Goal: Transaction & Acquisition: Purchase product/service

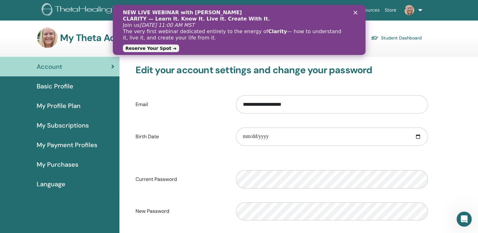
click at [357, 13] on icon "Close" at bounding box center [355, 13] width 4 height 4
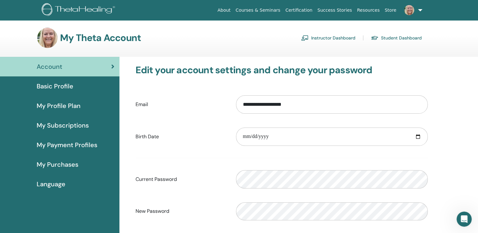
click at [62, 86] on span "Basic Profile" at bounding box center [55, 86] width 37 height 9
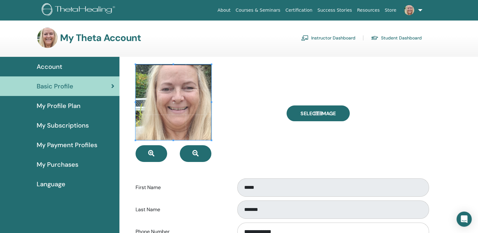
click at [59, 126] on span "My Subscriptions" at bounding box center [63, 125] width 52 height 9
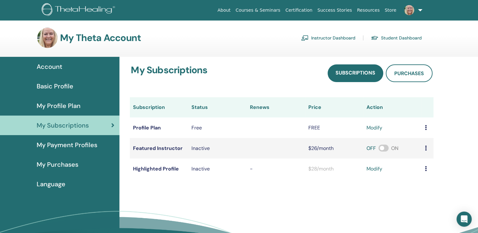
click at [65, 165] on span "My Purchases" at bounding box center [58, 164] width 42 height 9
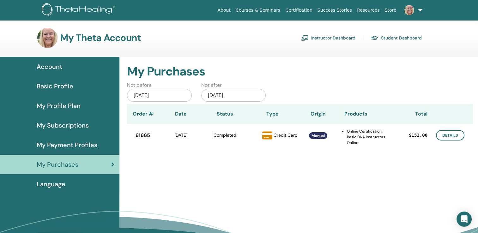
click at [54, 66] on span "Account" at bounding box center [50, 66] width 26 height 9
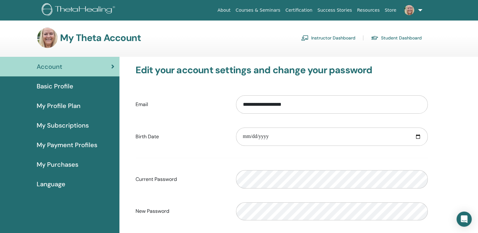
click at [320, 37] on link "Instructor Dashboard" at bounding box center [328, 38] width 54 height 10
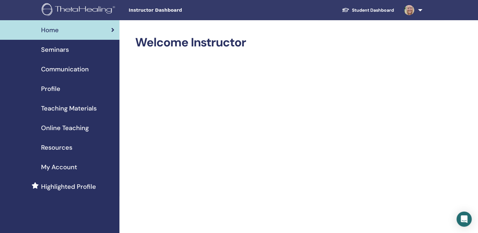
click at [76, 107] on span "Teaching Materials" at bounding box center [69, 108] width 56 height 9
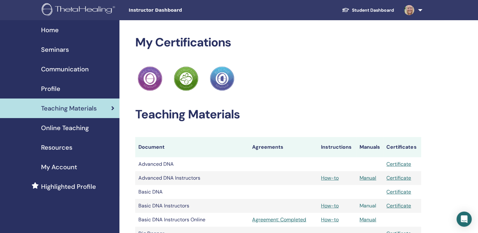
click at [366, 206] on link "Manual" at bounding box center [368, 205] width 17 height 7
click at [420, 9] on link at bounding box center [412, 10] width 26 height 20
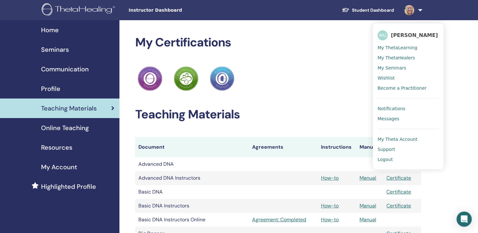
click at [369, 9] on link "Student Dashboard" at bounding box center [368, 10] width 62 height 12
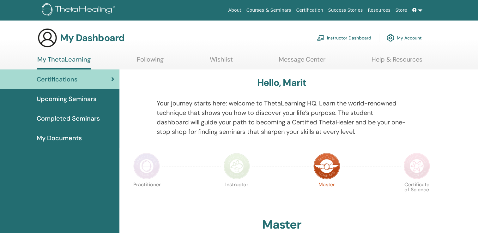
click at [147, 63] on link "Following" at bounding box center [150, 62] width 27 height 12
click at [147, 59] on link "Following" at bounding box center [150, 62] width 27 height 12
click at [77, 118] on span "Completed Seminars" at bounding box center [68, 118] width 63 height 9
click at [77, 119] on span "Completed Seminars" at bounding box center [68, 118] width 63 height 9
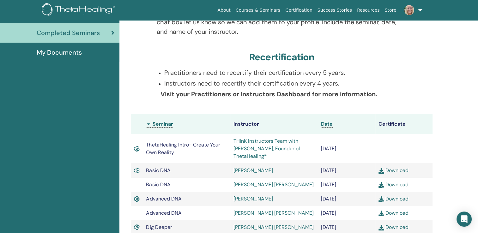
scroll to position [143, 0]
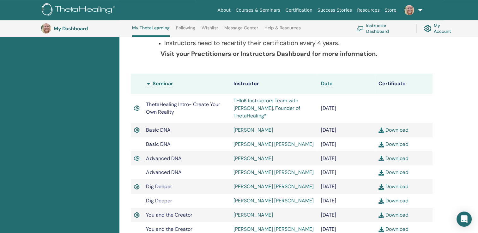
click at [403, 130] on link "Download" at bounding box center [393, 130] width 30 height 7
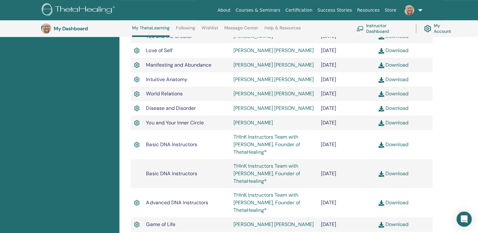
scroll to position [364, 0]
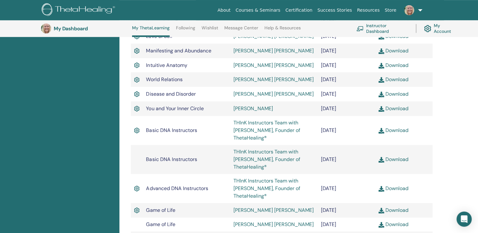
click at [396, 132] on link "Download" at bounding box center [393, 130] width 30 height 7
click at [63, 54] on div "Certifications Upcoming Seminars Completed Seminars My Documents" at bounding box center [59, 33] width 119 height 623
click at [420, 10] on link at bounding box center [412, 10] width 26 height 20
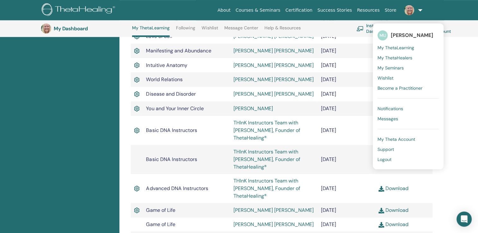
click at [396, 47] on span "My ThetaLearning" at bounding box center [396, 48] width 37 height 6
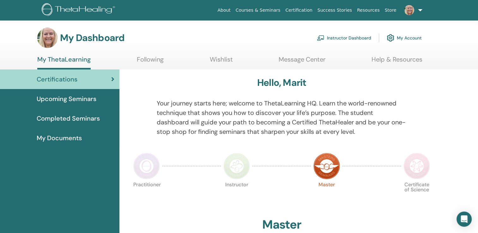
click at [341, 38] on link "Instructor Dashboard" at bounding box center [344, 38] width 54 height 14
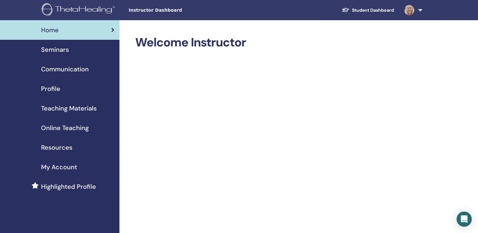
click at [56, 127] on span "Online Teaching" at bounding box center [65, 127] width 48 height 9
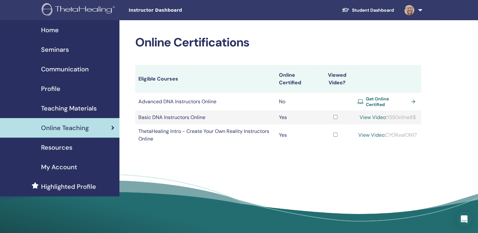
click at [68, 109] on span "Teaching Materials" at bounding box center [69, 108] width 56 height 9
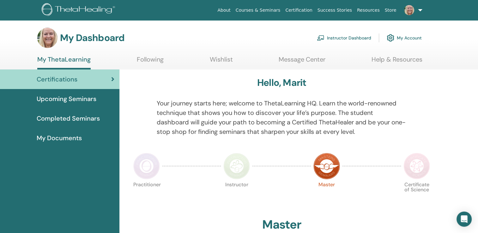
click at [341, 39] on link "Instructor Dashboard" at bounding box center [344, 38] width 54 height 14
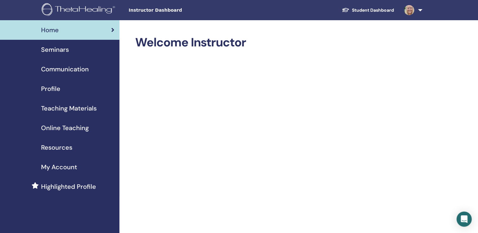
click at [51, 49] on span "Seminars" at bounding box center [55, 49] width 28 height 9
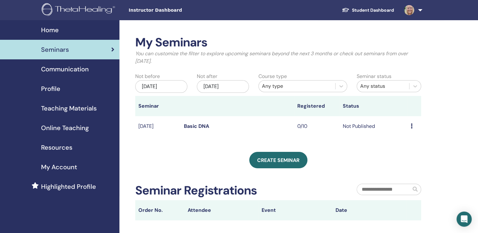
click at [70, 128] on span "Online Teaching" at bounding box center [65, 127] width 48 height 9
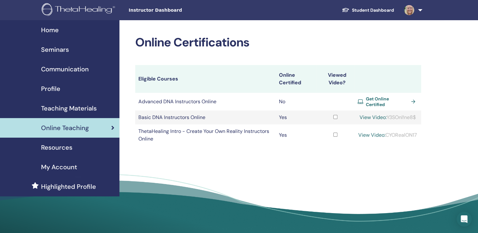
click at [319, 114] on td at bounding box center [336, 118] width 38 height 14
click at [51, 47] on span "Seminars" at bounding box center [55, 49] width 28 height 9
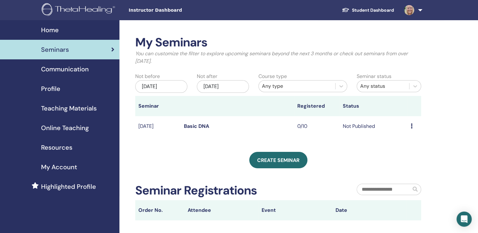
click at [57, 168] on span "My Account" at bounding box center [59, 166] width 36 height 9
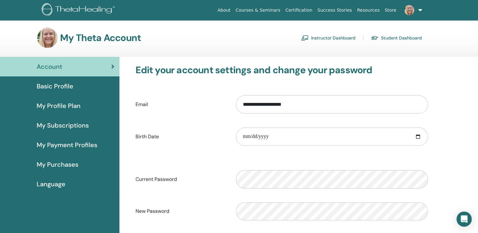
click at [56, 126] on span "My Subscriptions" at bounding box center [63, 125] width 52 height 9
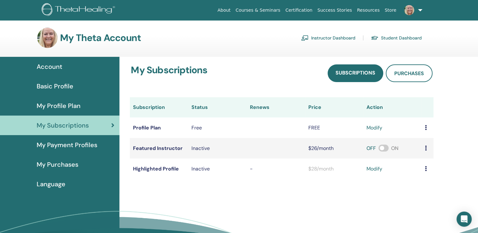
click at [383, 148] on span at bounding box center [383, 148] width 10 height 7
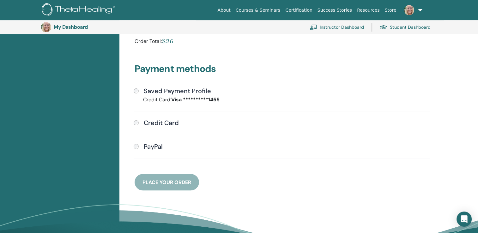
scroll to position [140, 0]
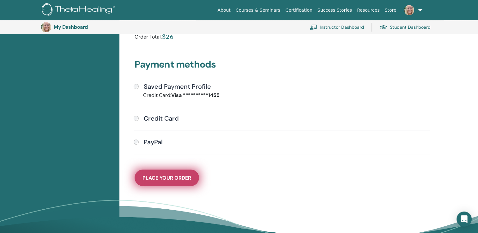
click at [173, 180] on span "Place Your Order" at bounding box center [166, 178] width 49 height 7
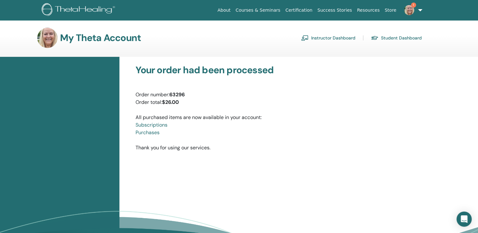
click at [410, 11] on img at bounding box center [409, 10] width 10 height 10
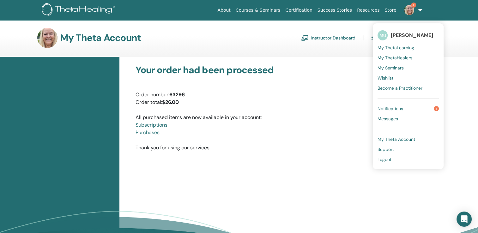
click at [402, 109] on span "Notifications" at bounding box center [391, 109] width 26 height 6
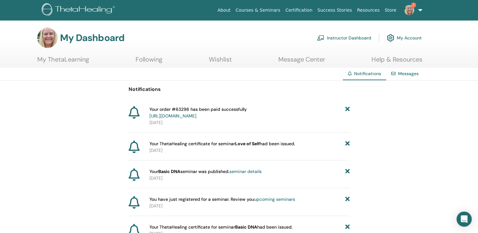
click at [224, 145] on span "Your ThetaHealing certificate for seminar Love of Self had been issued." at bounding box center [222, 144] width 146 height 7
click at [243, 144] on b "Love of Self" at bounding box center [247, 144] width 25 height 6
click at [411, 12] on img at bounding box center [409, 10] width 10 height 10
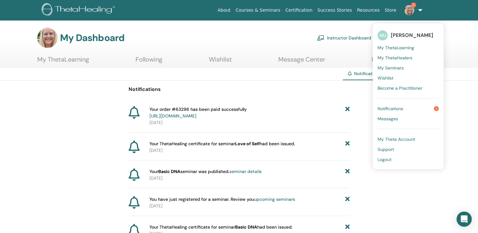
click at [403, 108] on span "Notifications" at bounding box center [391, 109] width 26 height 6
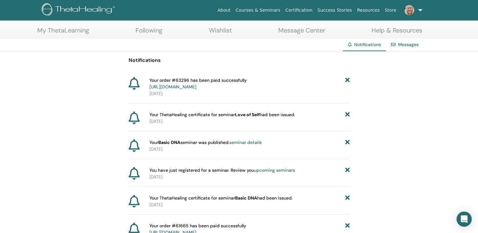
scroll to position [32, 0]
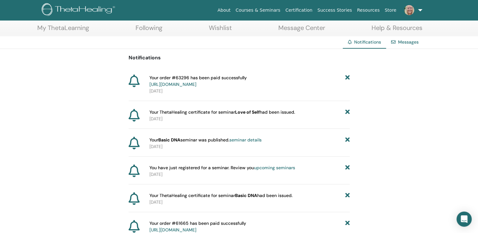
click at [411, 9] on img at bounding box center [409, 10] width 10 height 10
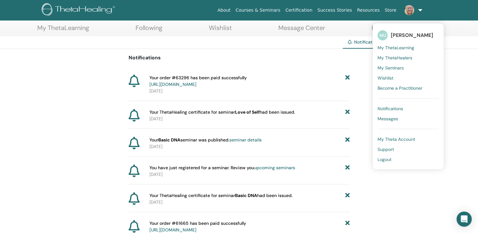
click at [313, 46] on div "Notifications Messages" at bounding box center [239, 42] width 478 height 13
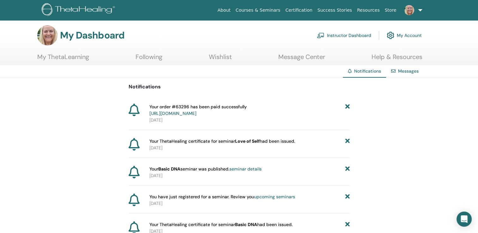
scroll to position [0, 0]
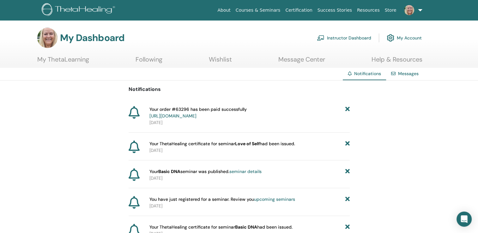
click at [269, 50] on section "My Dashboard Instructor Dashboard My Account My ThetaLearning Following Wishlist" at bounding box center [239, 48] width 478 height 40
click at [295, 59] on link "Message Center" at bounding box center [301, 62] width 47 height 12
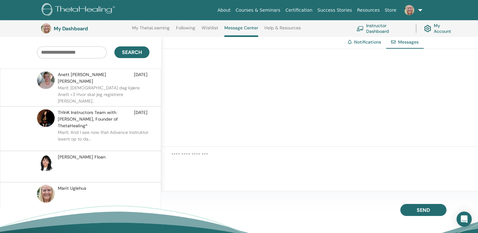
scroll to position [48, 0]
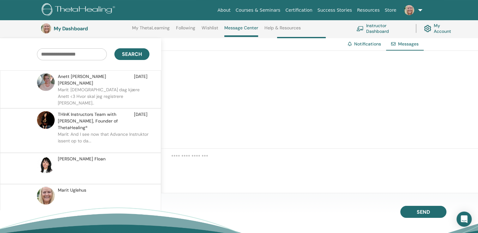
click at [67, 187] on span "Marit Uglehus" at bounding box center [72, 190] width 28 height 7
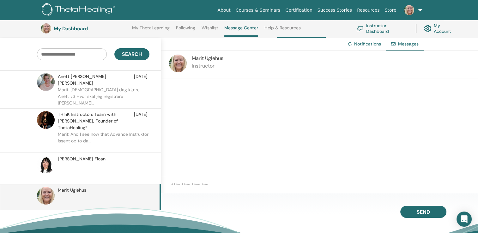
click at [185, 27] on link "Following" at bounding box center [185, 30] width 19 height 10
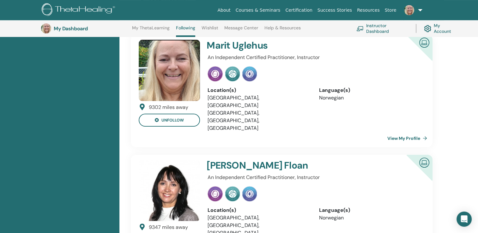
scroll to position [174, 0]
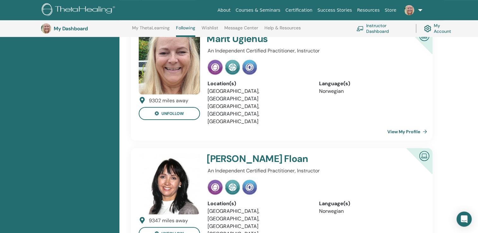
click at [405, 125] on link "View My Profile" at bounding box center [408, 131] width 42 height 13
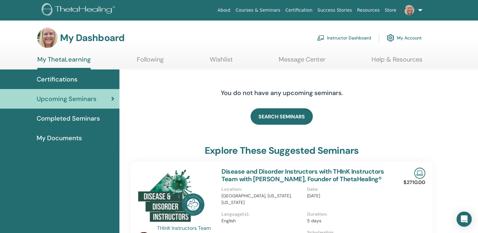
click at [67, 139] on span "My Documents" at bounding box center [59, 137] width 45 height 9
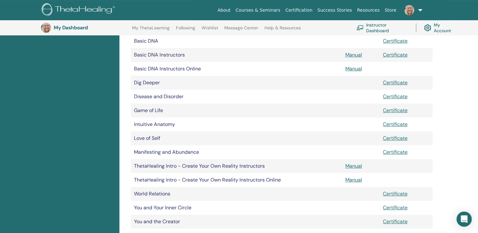
scroll to position [142, 0]
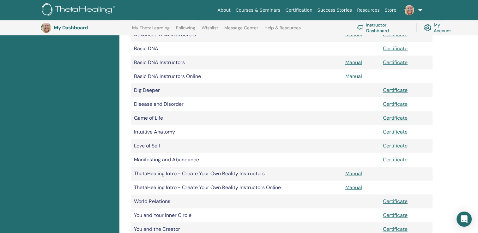
click at [354, 76] on link "Manual" at bounding box center [353, 76] width 17 height 7
